Goal: Information Seeking & Learning: Learn about a topic

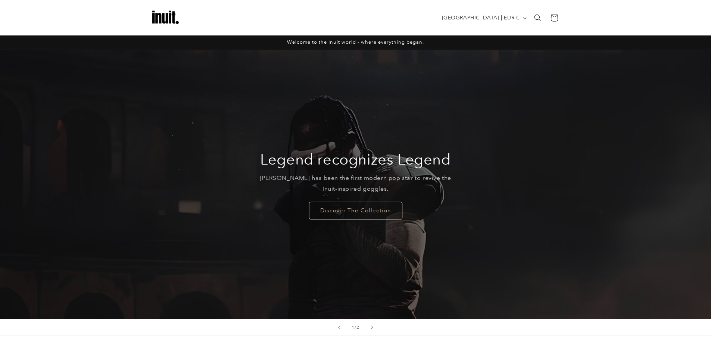
scroll to position [168, 0]
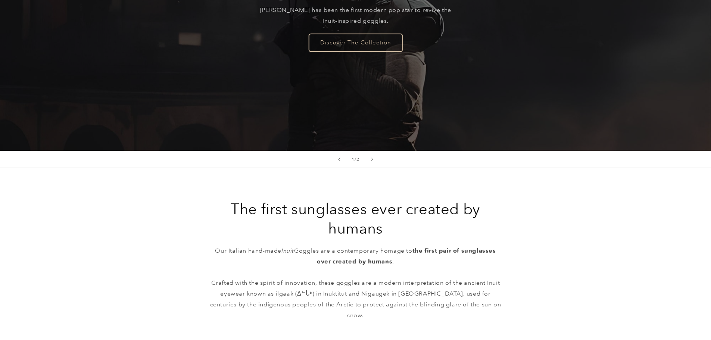
click at [337, 41] on link "Discover The Collection" at bounding box center [355, 43] width 93 height 18
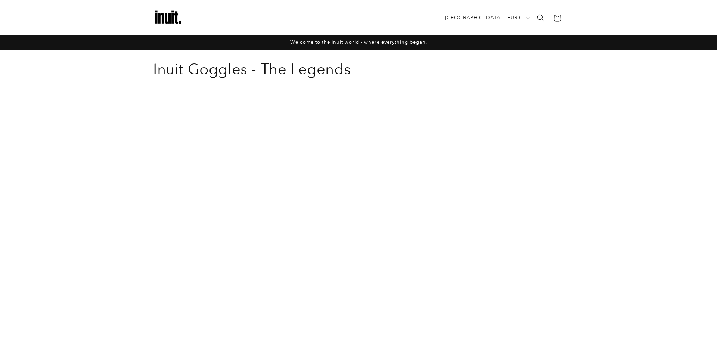
drag, startPoint x: 309, startPoint y: 62, endPoint x: 333, endPoint y: 46, distance: 28.0
click at [310, 62] on h1 "Collection: Inuit Goggles - The Legends" at bounding box center [358, 68] width 411 height 19
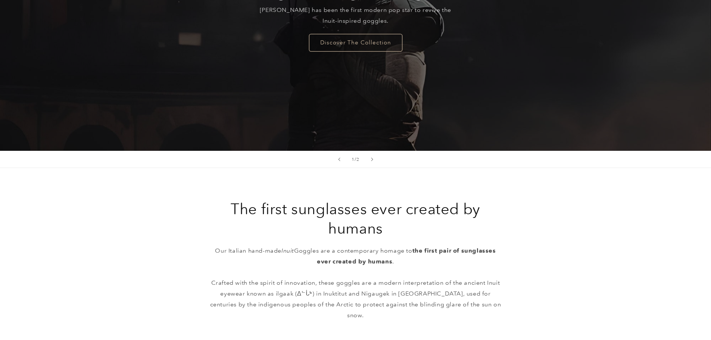
scroll to position [392, 0]
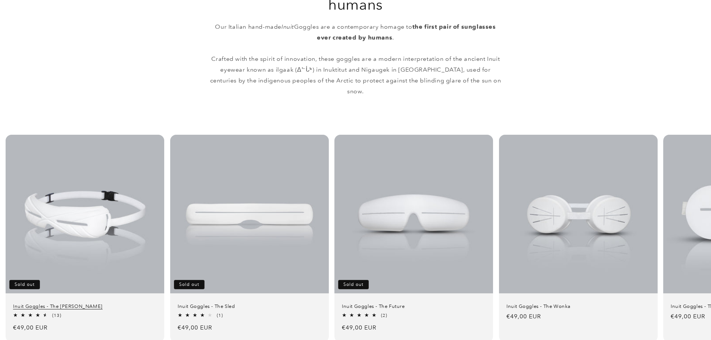
click at [89, 303] on link "Inuit Goggles - The Travis" at bounding box center [85, 306] width 144 height 6
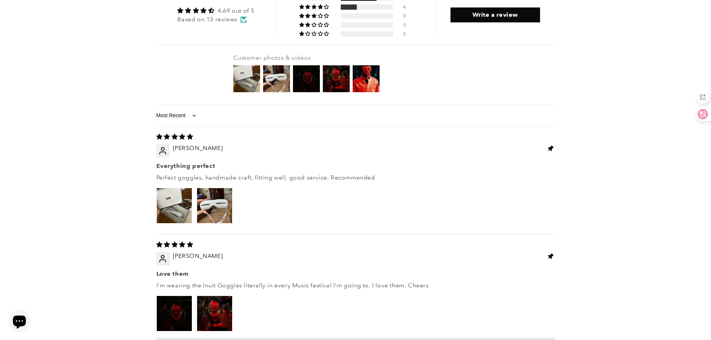
scroll to position [1062, 0]
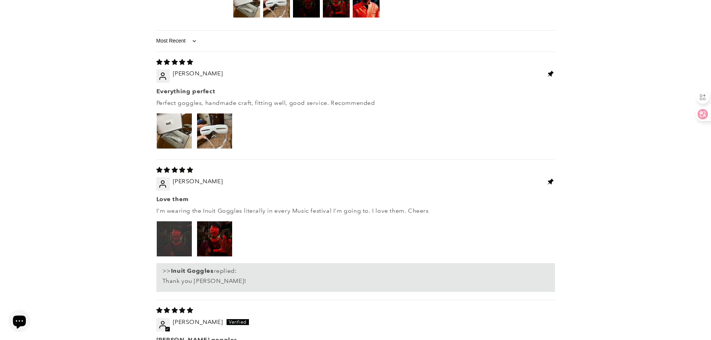
click at [171, 221] on img "Link to user picture 1" at bounding box center [174, 238] width 35 height 35
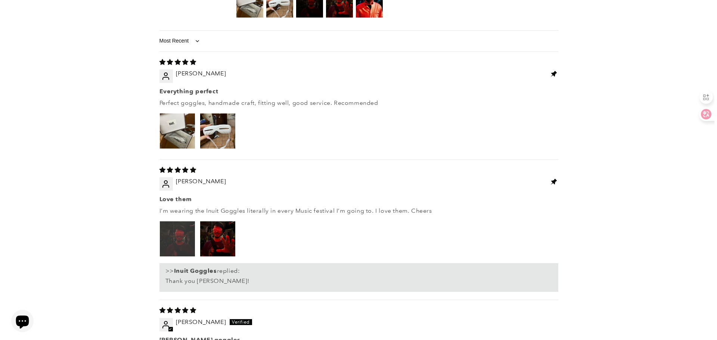
scroll to position [0, 0]
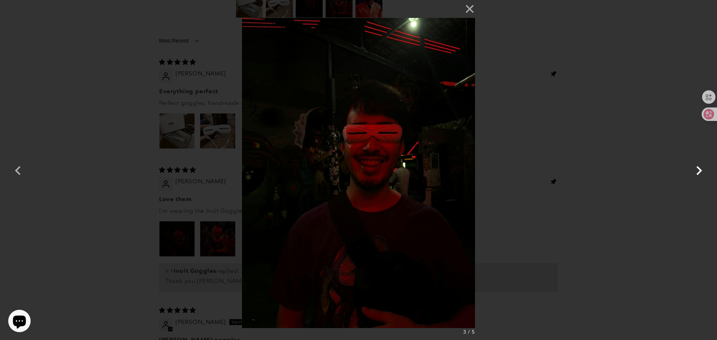
click at [699, 175] on button "button" at bounding box center [699, 170] width 18 height 18
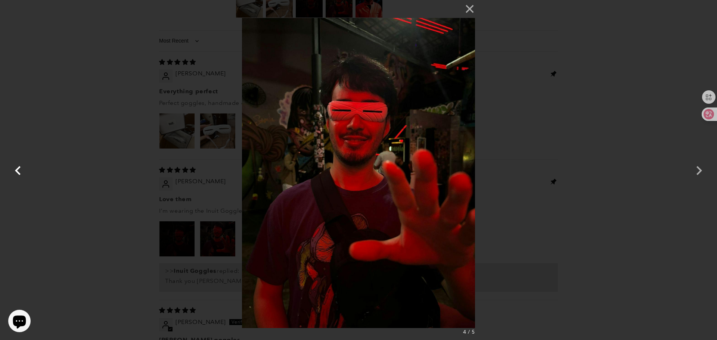
click at [12, 169] on button "button" at bounding box center [18, 170] width 18 height 18
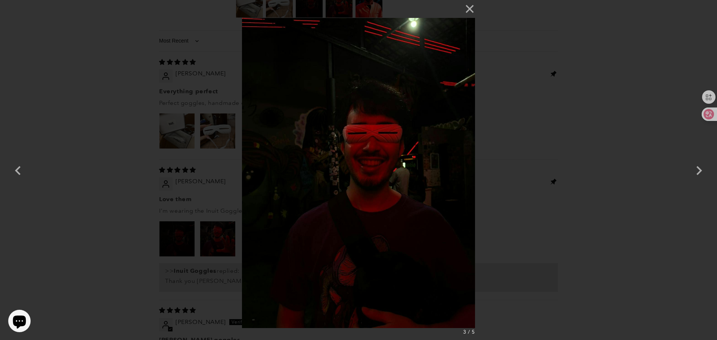
drag, startPoint x: 345, startPoint y: 139, endPoint x: 319, endPoint y: 143, distance: 26.8
click at [319, 143] on img at bounding box center [358, 170] width 233 height 340
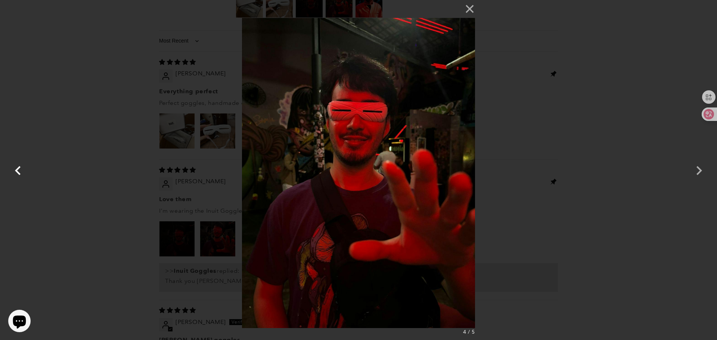
click at [10, 169] on button "button" at bounding box center [18, 170] width 18 height 18
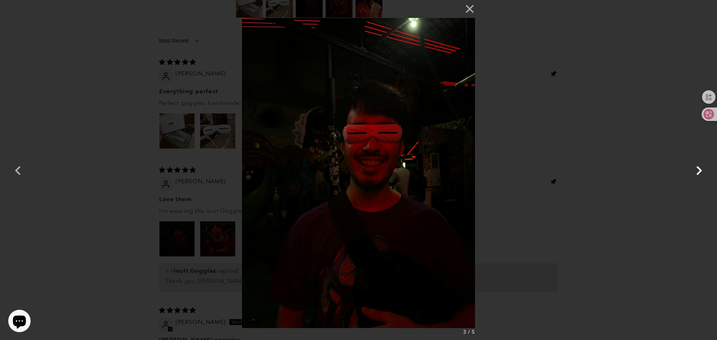
drag, startPoint x: 699, startPoint y: 171, endPoint x: 690, endPoint y: 176, distance: 10.4
click at [698, 172] on button "button" at bounding box center [699, 170] width 18 height 18
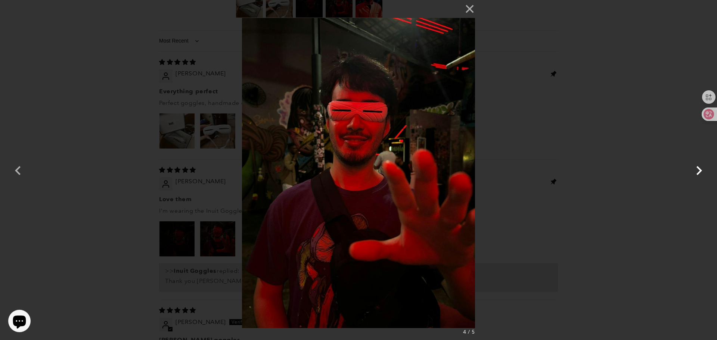
click at [694, 168] on button "button" at bounding box center [699, 170] width 18 height 18
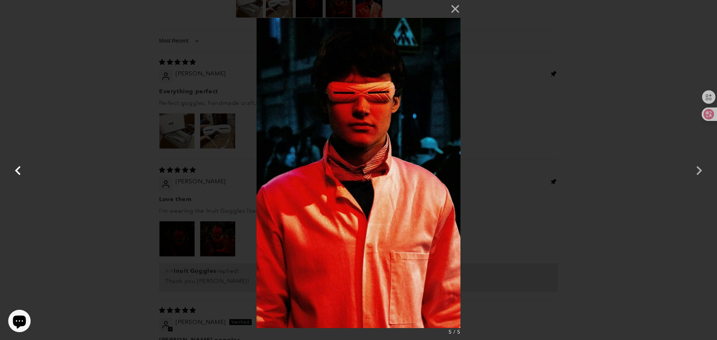
click at [18, 169] on button "button" at bounding box center [18, 170] width 18 height 18
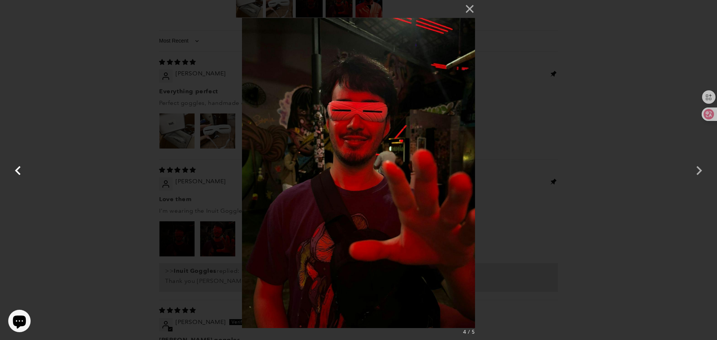
click at [18, 169] on button "button" at bounding box center [18, 170] width 18 height 18
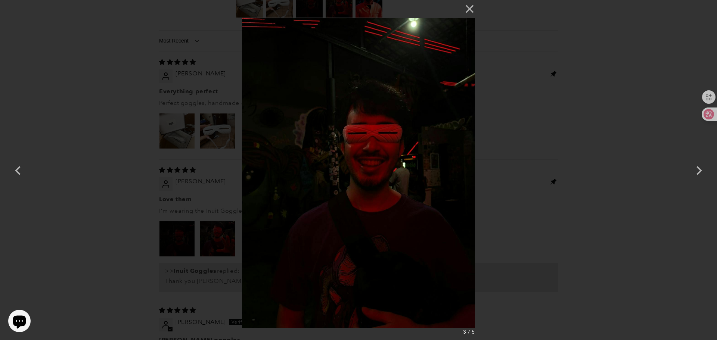
drag, startPoint x: 85, startPoint y: 212, endPoint x: 109, endPoint y: 215, distance: 24.5
click at [85, 212] on div "× 3 / 5 Loading..." at bounding box center [358, 170] width 717 height 340
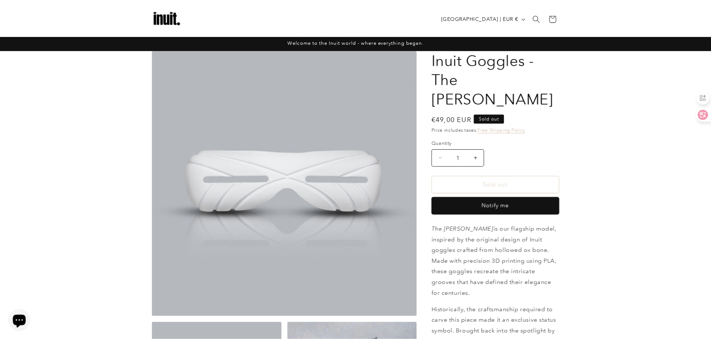
scroll to position [1062, 0]
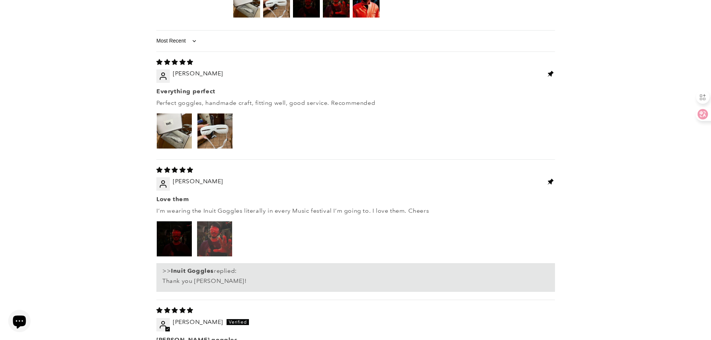
click at [211, 221] on img "Link to user picture 2" at bounding box center [214, 238] width 35 height 35
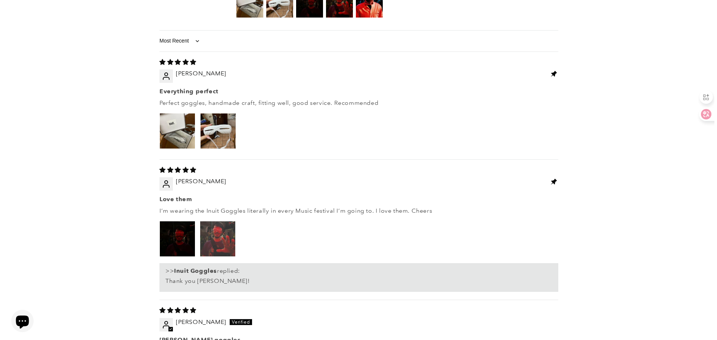
scroll to position [0, 0]
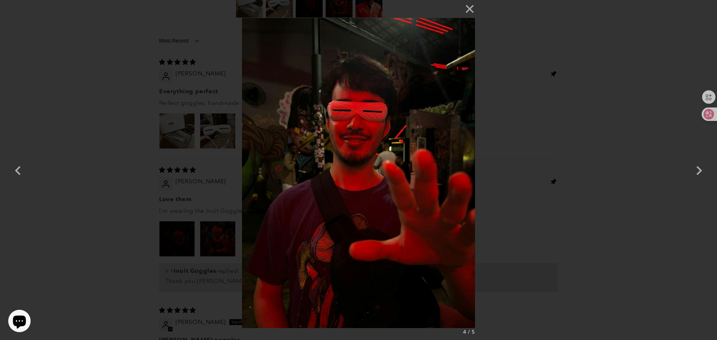
drag, startPoint x: 96, startPoint y: 216, endPoint x: 113, endPoint y: 220, distance: 17.2
click at [96, 216] on div "× 4 / 5" at bounding box center [358, 170] width 717 height 340
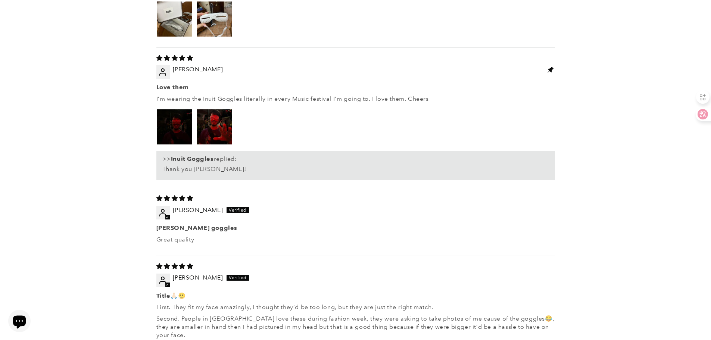
scroll to position [1249, 0]
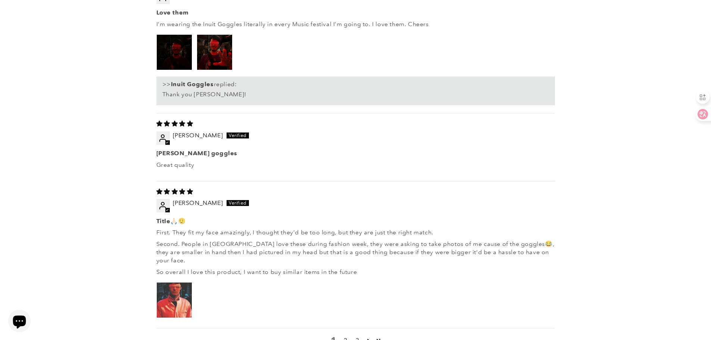
click at [176, 283] on img "Link to user picture 1" at bounding box center [174, 300] width 35 height 35
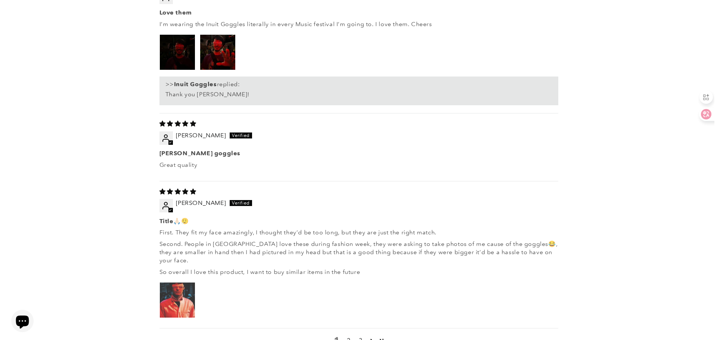
scroll to position [0, 0]
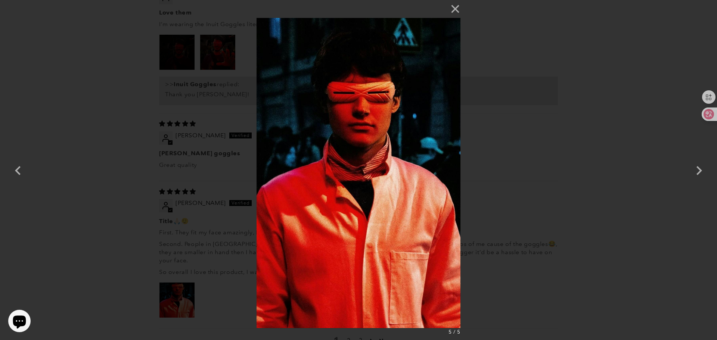
click at [72, 195] on div "× 5 / 5" at bounding box center [358, 170] width 717 height 340
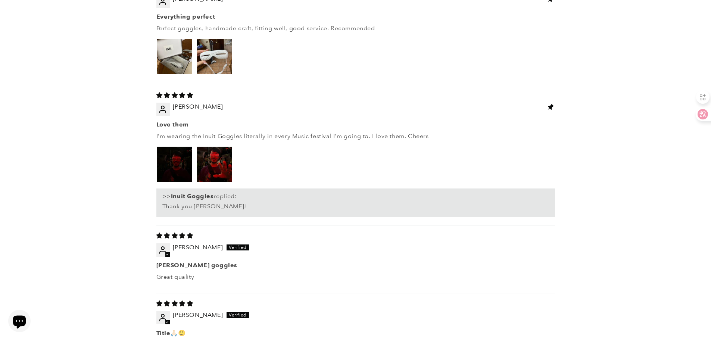
scroll to position [1249, 0]
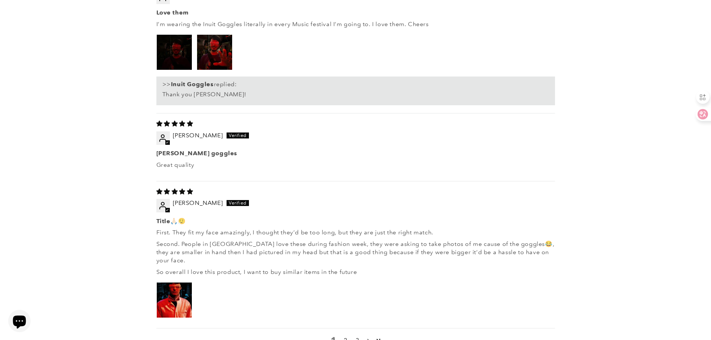
click at [369, 336] on link "Page 2" at bounding box center [369, 341] width 10 height 10
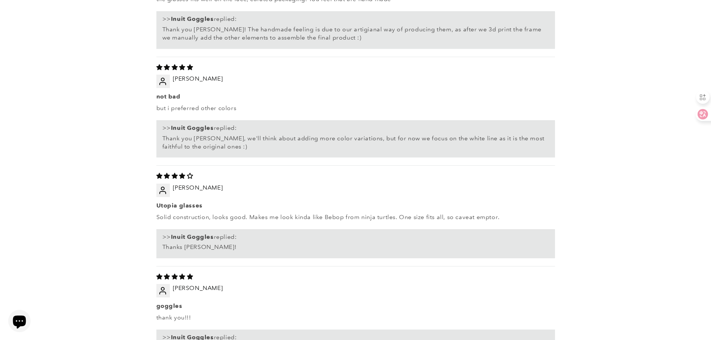
scroll to position [1334, 0]
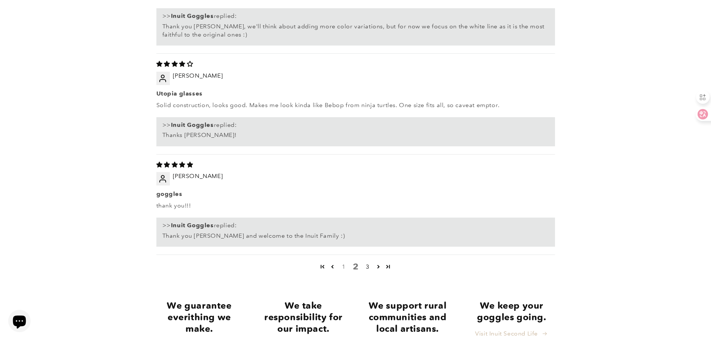
click at [344, 262] on link "1" at bounding box center [344, 266] width 12 height 9
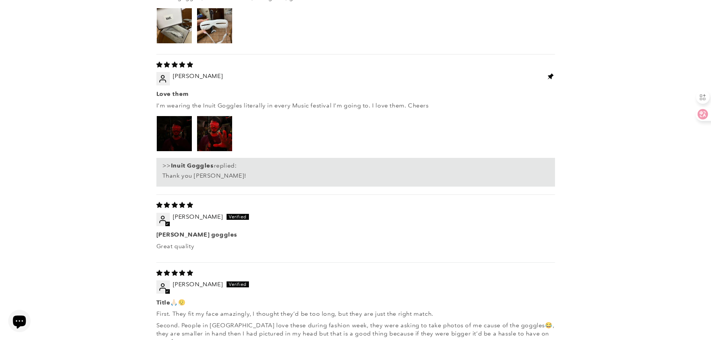
scroll to position [1279, 0]
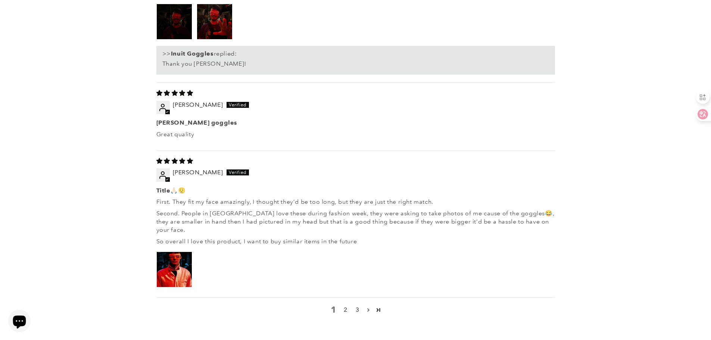
click at [367, 305] on link "Page 2" at bounding box center [369, 310] width 10 height 10
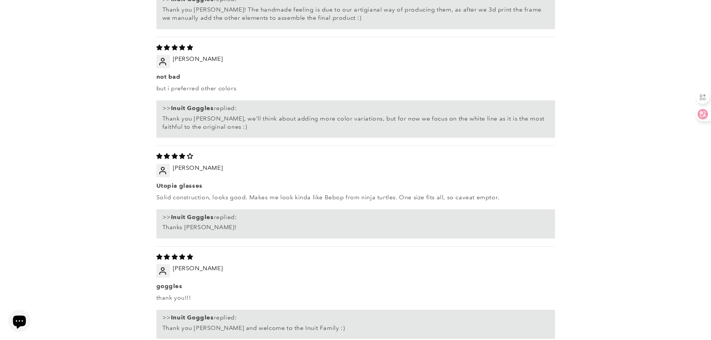
scroll to position [1317, 0]
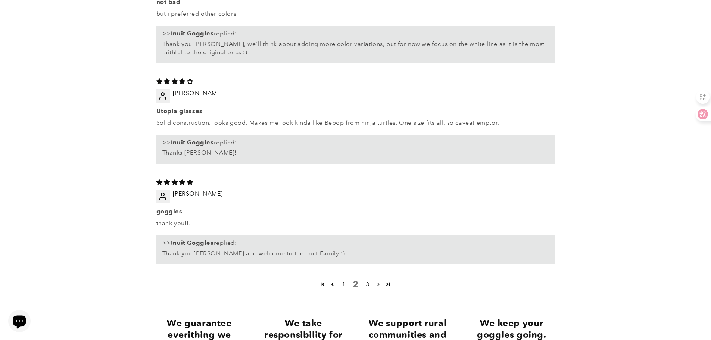
click at [379, 279] on link "Page 3" at bounding box center [379, 284] width 10 height 10
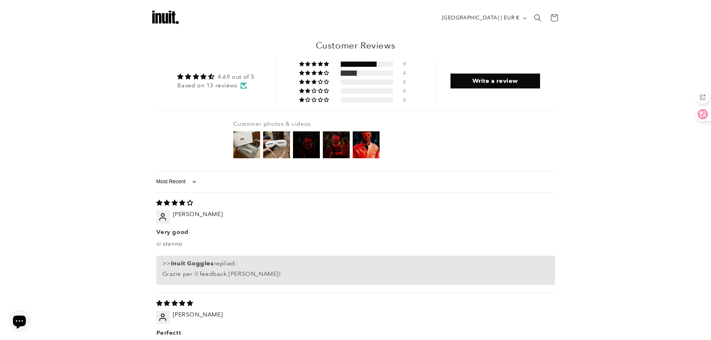
scroll to position [809, 0]
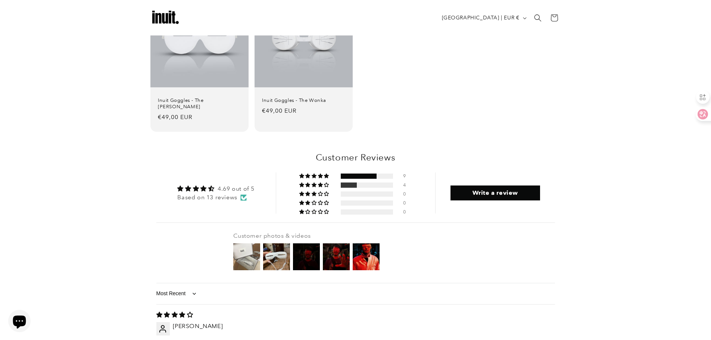
click at [242, 242] on img at bounding box center [247, 257] width 30 height 30
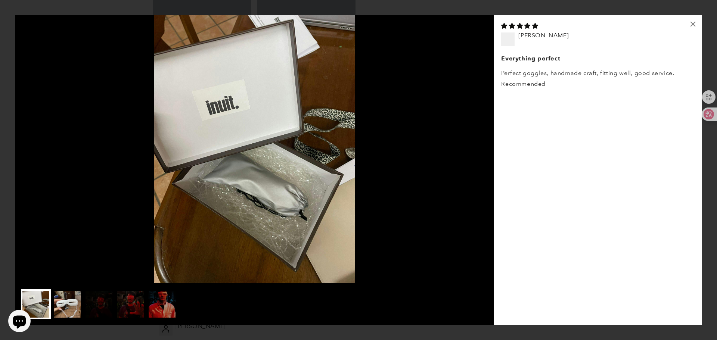
click at [70, 304] on img at bounding box center [68, 304] width 30 height 30
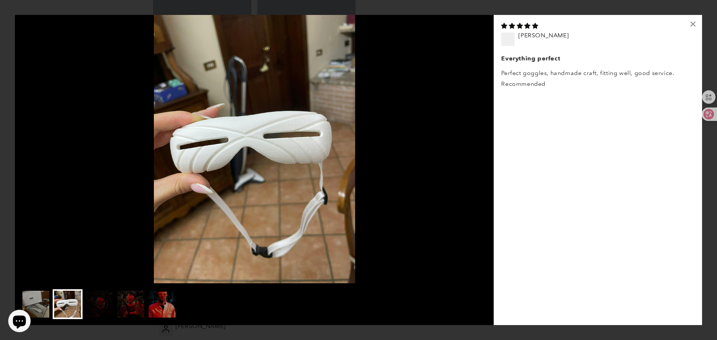
click at [111, 172] on img at bounding box center [254, 149] width 479 height 268
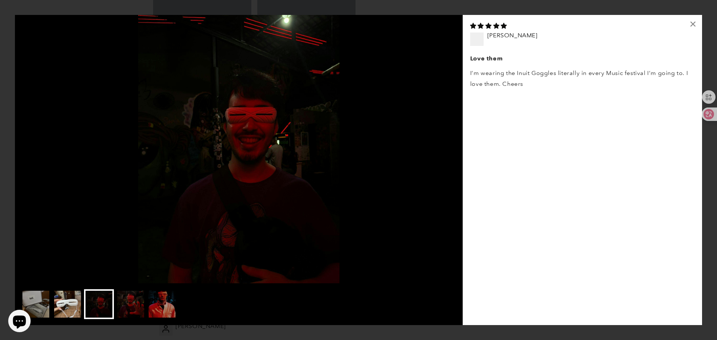
click at [68, 303] on img at bounding box center [68, 304] width 30 height 30
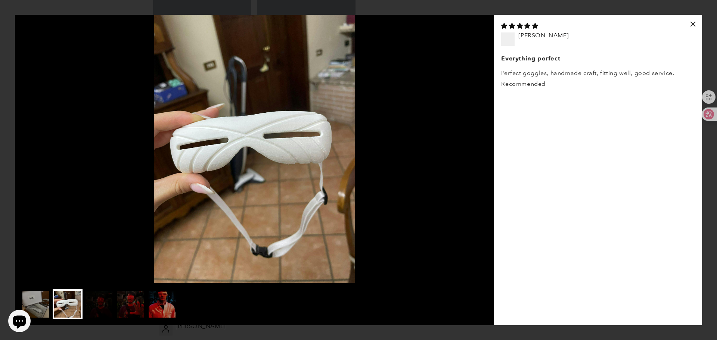
click at [693, 22] on div "×" at bounding box center [693, 24] width 18 height 18
